Goal: Task Accomplishment & Management: Use online tool/utility

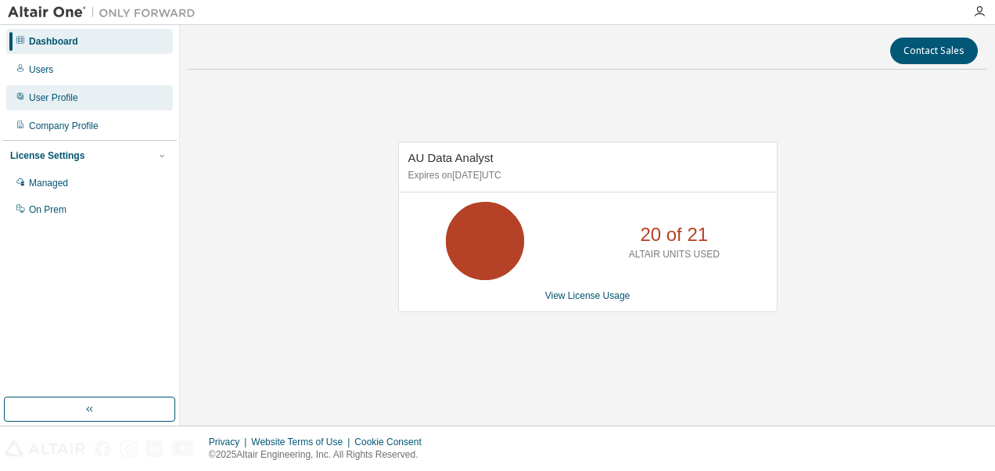
click at [47, 93] on div "User Profile" at bounding box center [53, 98] width 49 height 13
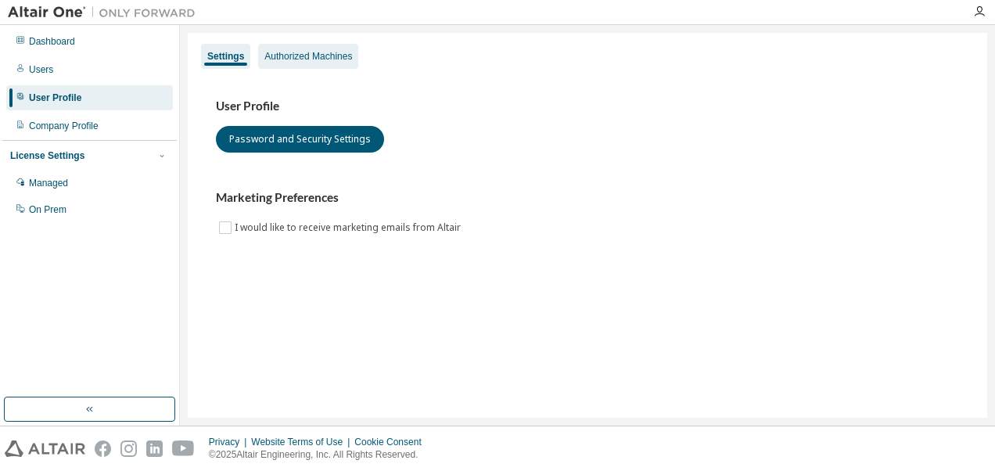
click at [294, 55] on div "Authorized Machines" at bounding box center [308, 56] width 88 height 13
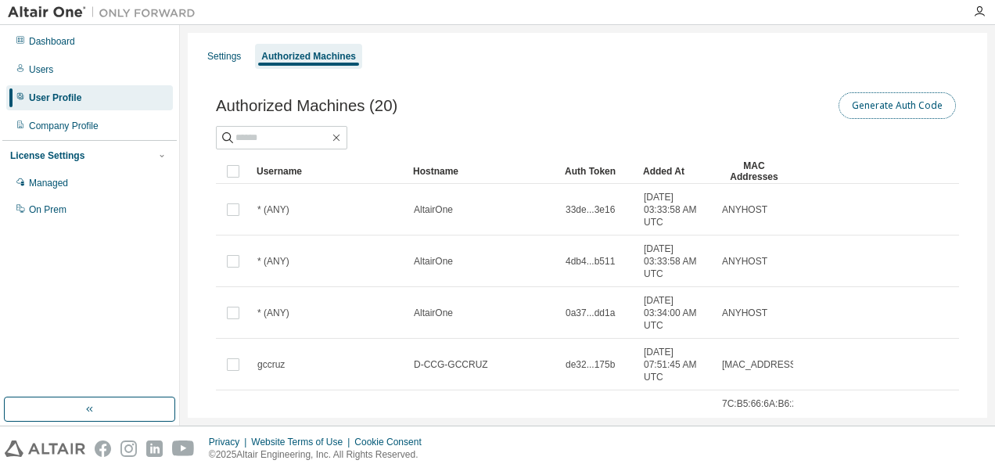
click at [882, 110] on button "Generate Auth Code" at bounding box center [897, 105] width 117 height 27
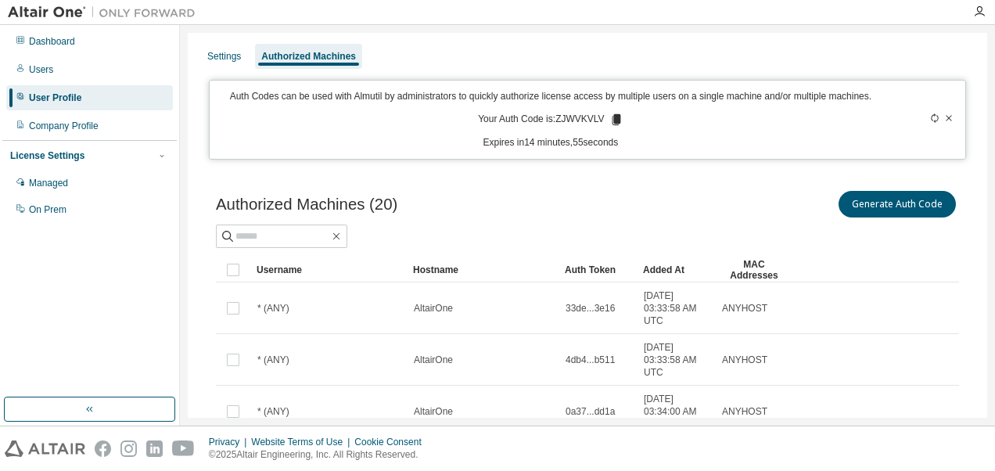
click at [569, 119] on p "Your Auth Code is: ZJWVKVLV" at bounding box center [550, 120] width 145 height 14
copy p "ZJWVKVLV"
click at [612, 122] on icon at bounding box center [616, 119] width 9 height 11
click at [78, 301] on div "Dashboard Users User Profile Company Profile License Settings Managed On Prem" at bounding box center [89, 211] width 174 height 368
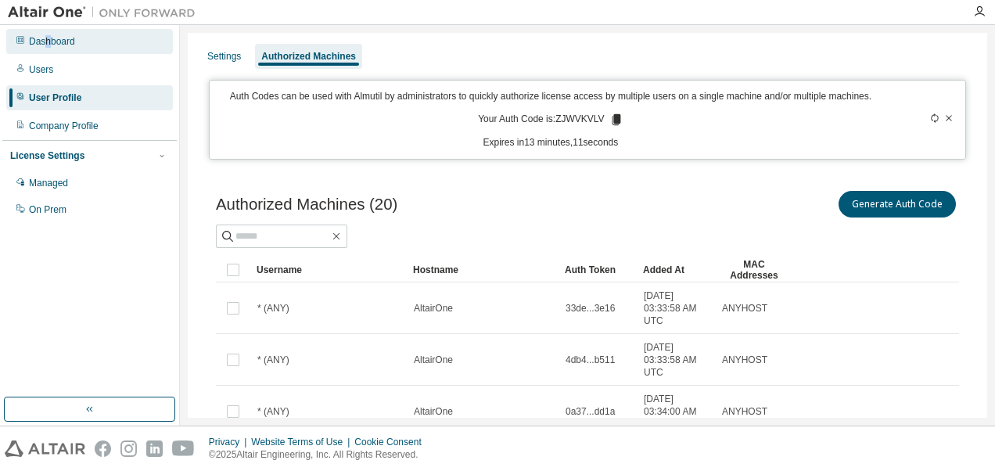
click at [49, 41] on div "Dashboard" at bounding box center [52, 41] width 46 height 13
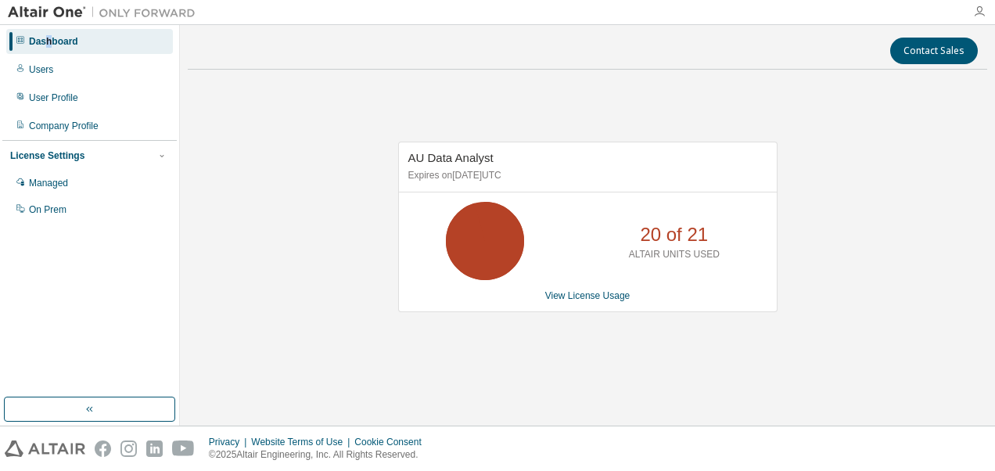
click at [978, 6] on icon "button" at bounding box center [979, 11] width 13 height 13
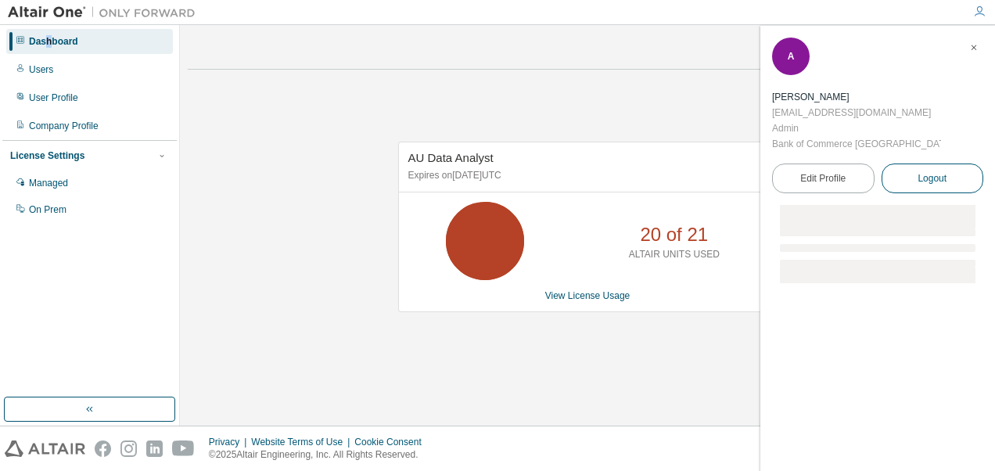
click at [934, 171] on span "Logout" at bounding box center [932, 179] width 29 height 16
